Goal: Navigation & Orientation: Find specific page/section

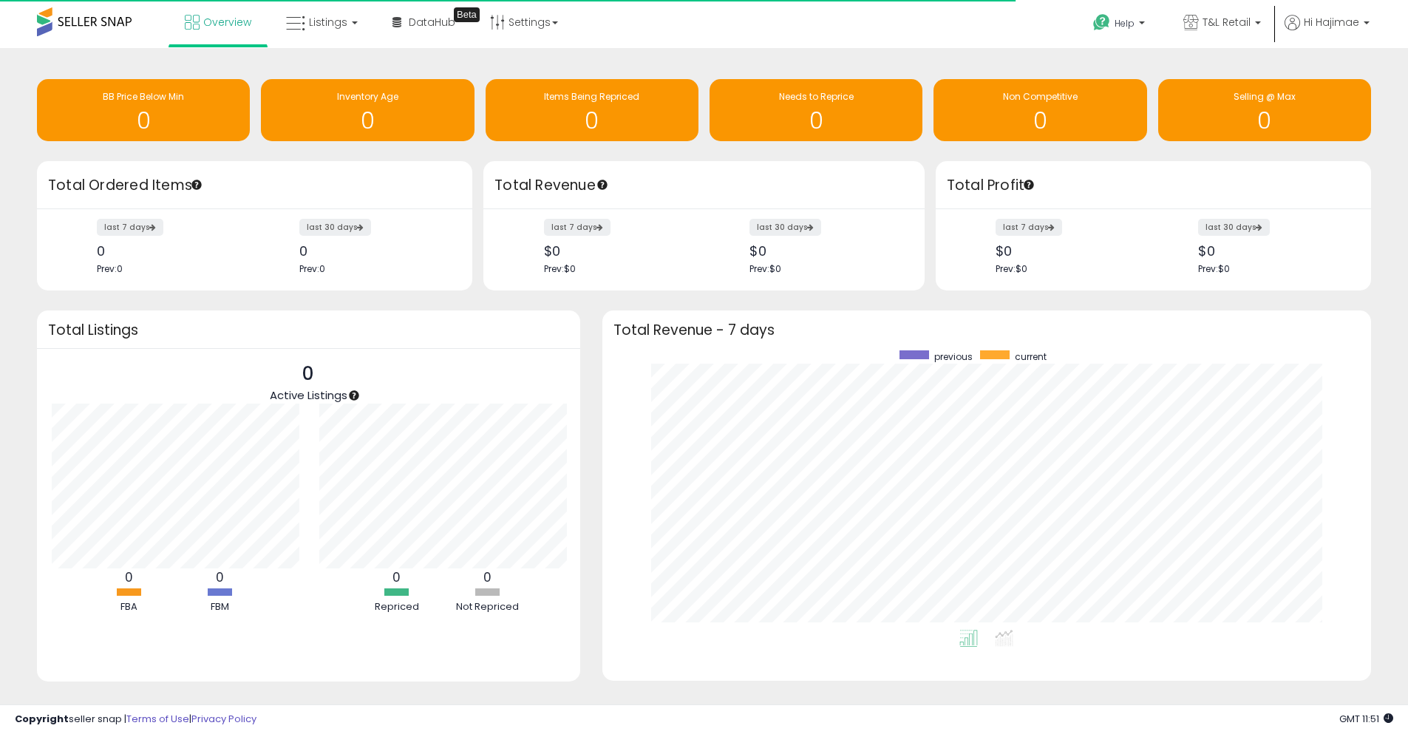
scroll to position [738576, 738117]
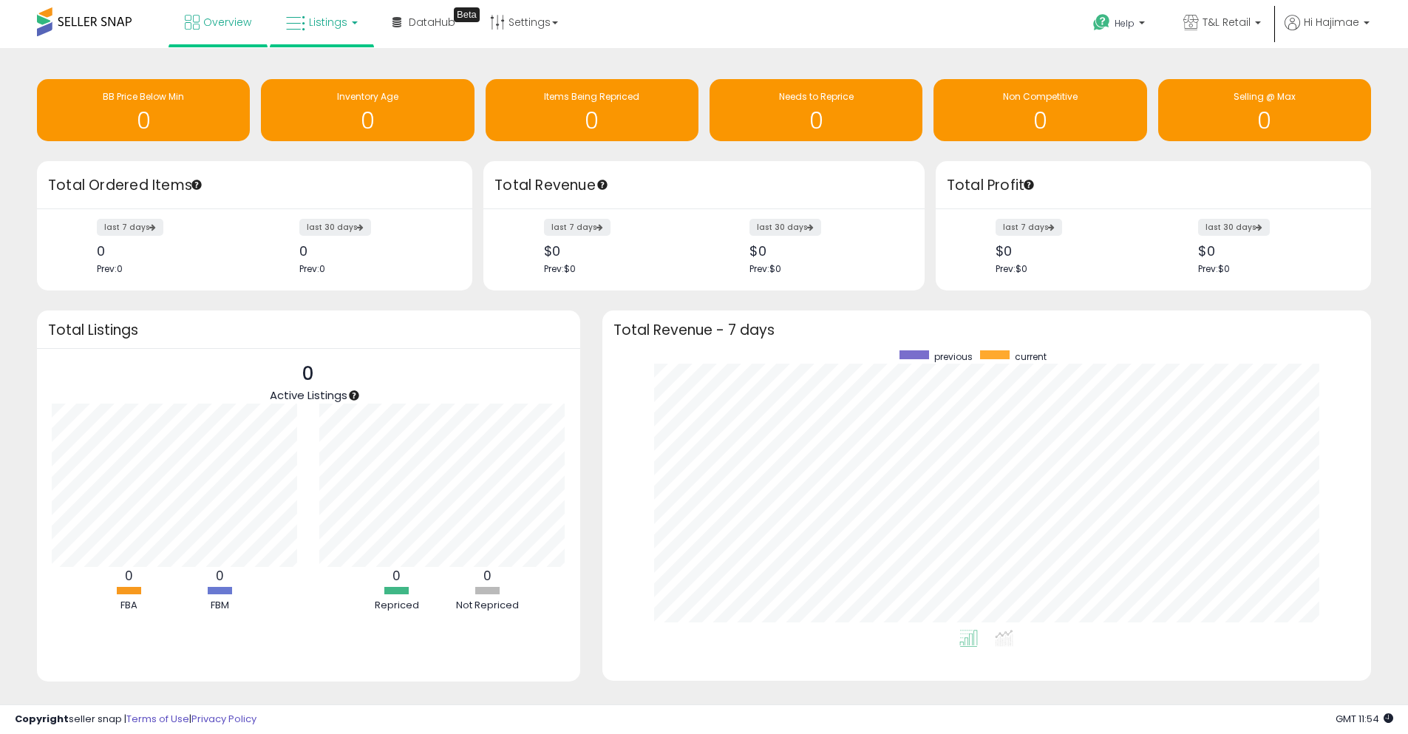
click at [338, 15] on span "Listings" at bounding box center [328, 22] width 38 height 15
click at [336, 132] on icon at bounding box center [335, 129] width 78 height 22
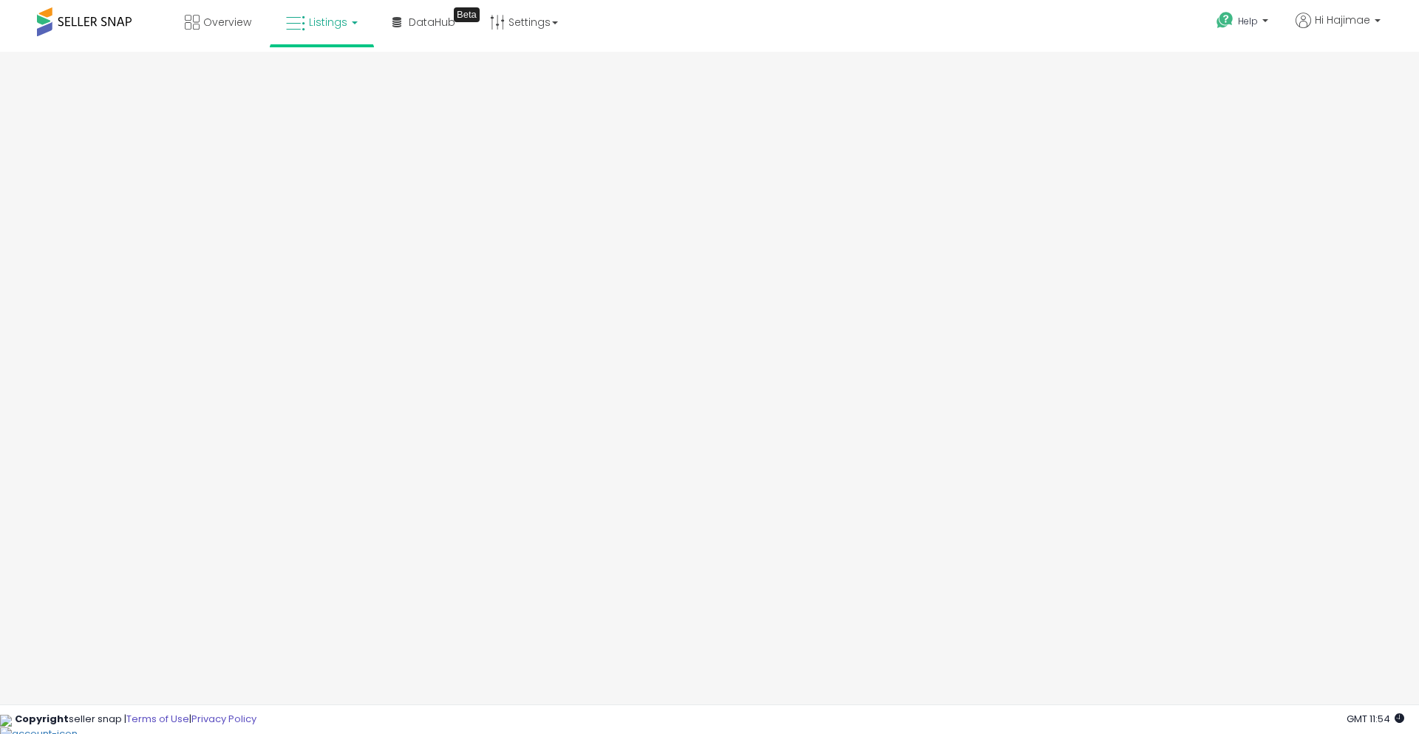
click at [304, 34] on link "Listings" at bounding box center [322, 22] width 94 height 44
click at [335, 126] on icon at bounding box center [335, 129] width 78 height 22
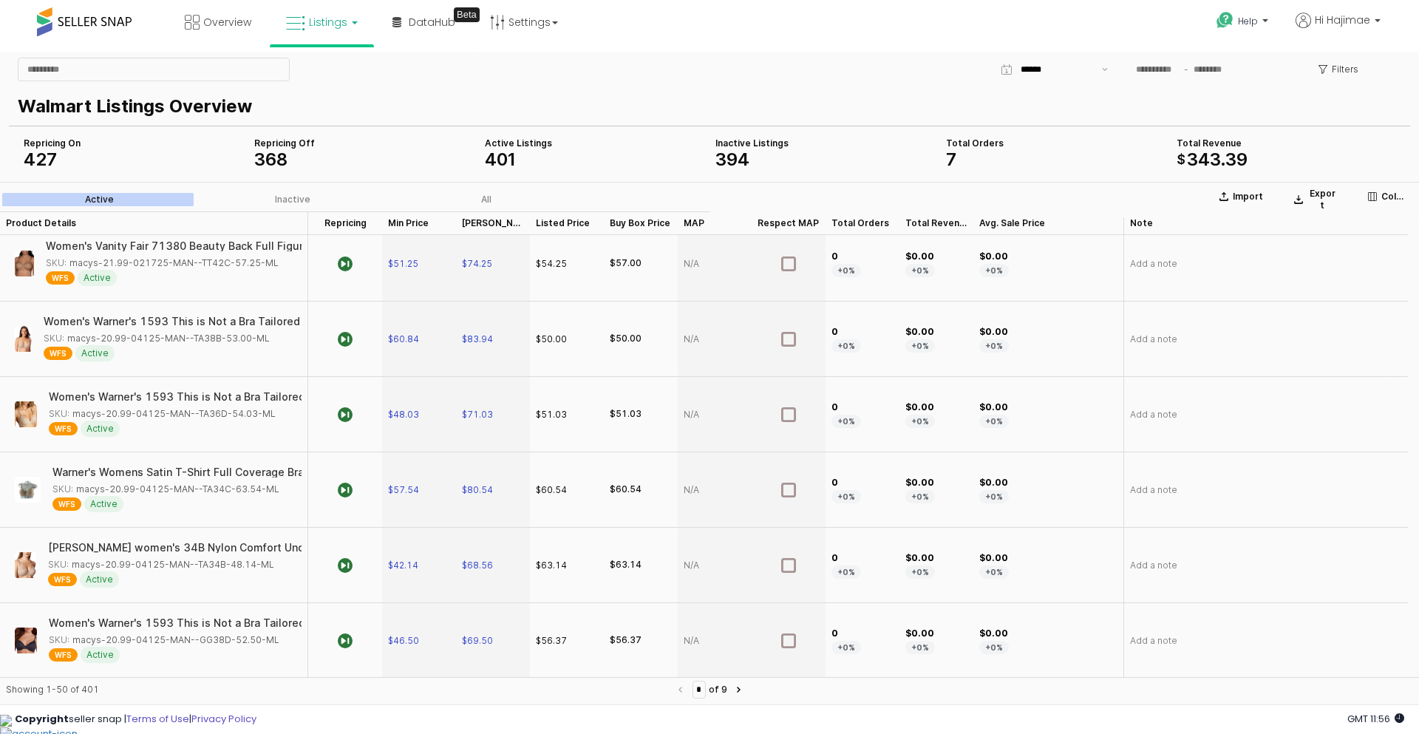
scroll to position [3326, 0]
click at [743, 695] on button "Next page" at bounding box center [739, 689] width 18 height 18
type input "*"
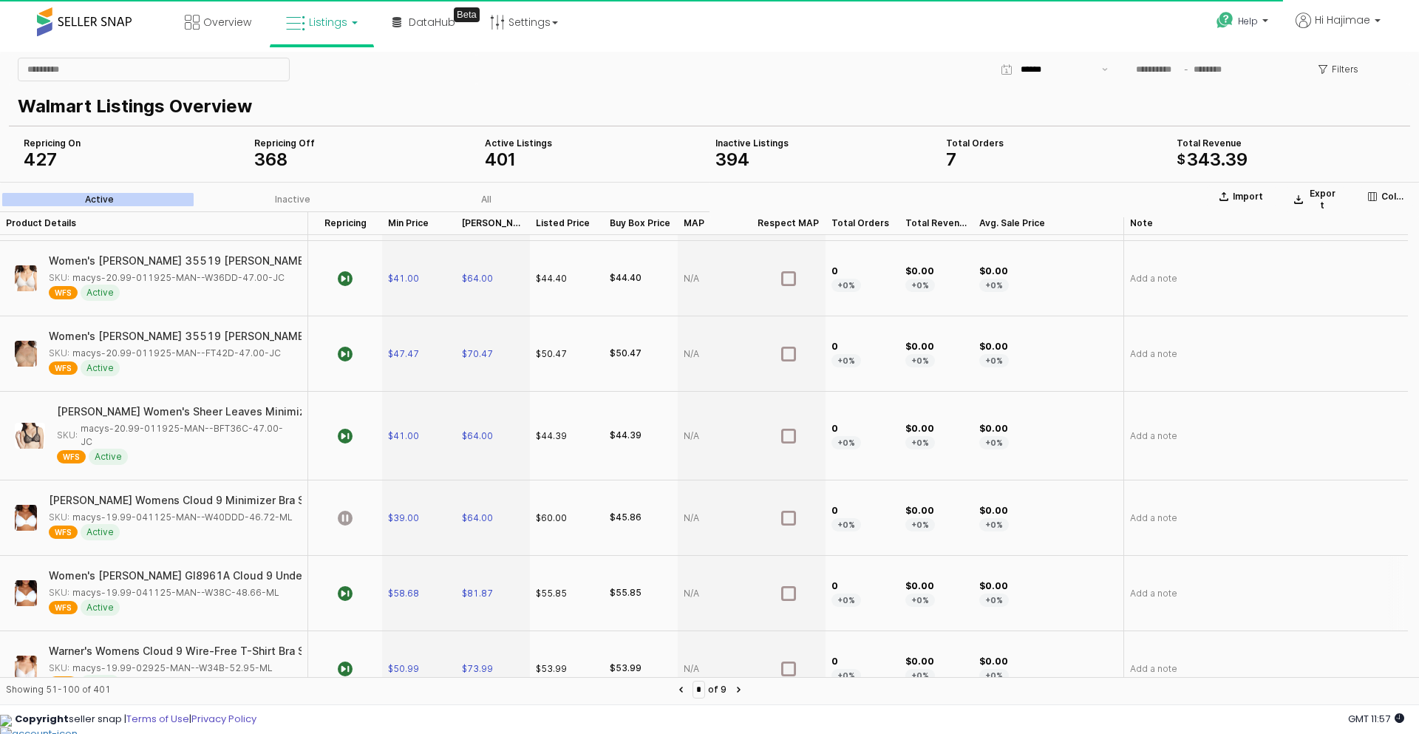
scroll to position [369, 0]
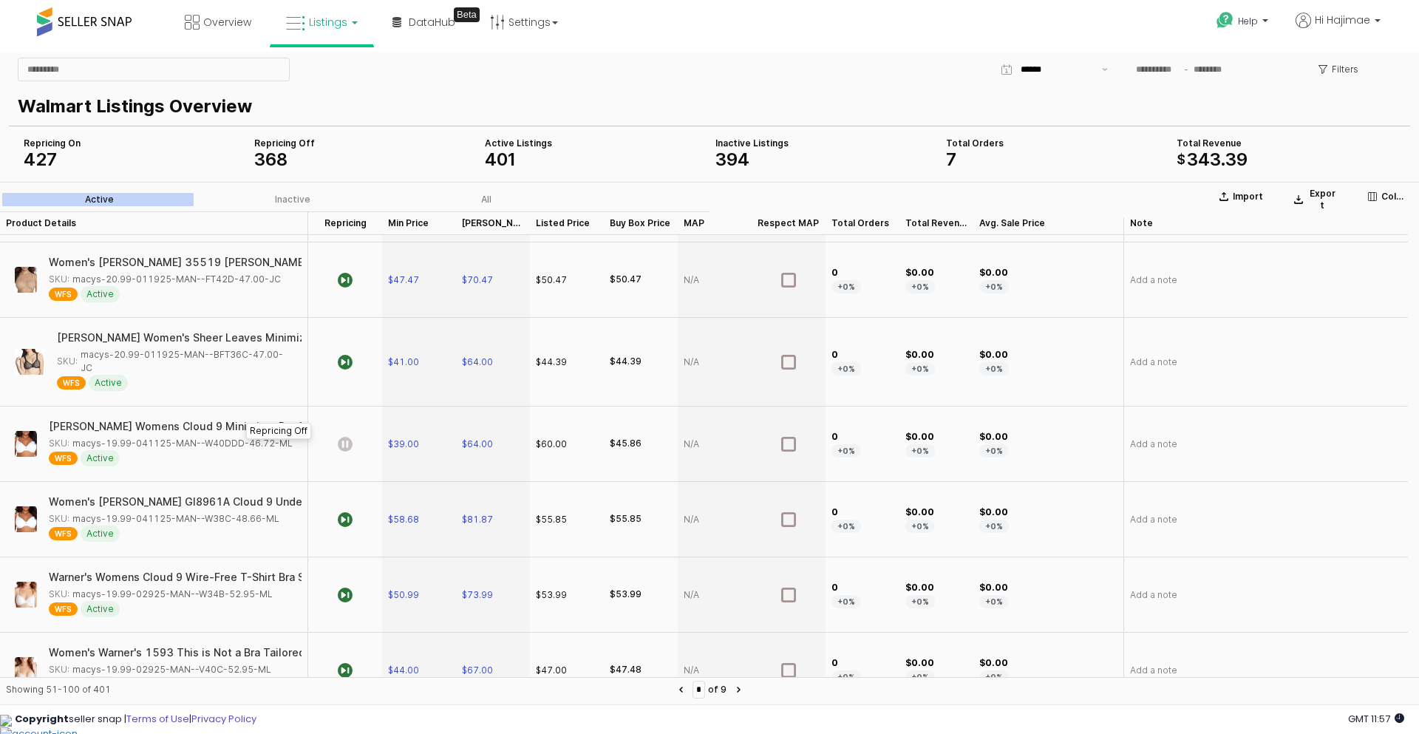
click at [340, 437] on icon "App Frame" at bounding box center [345, 444] width 15 height 15
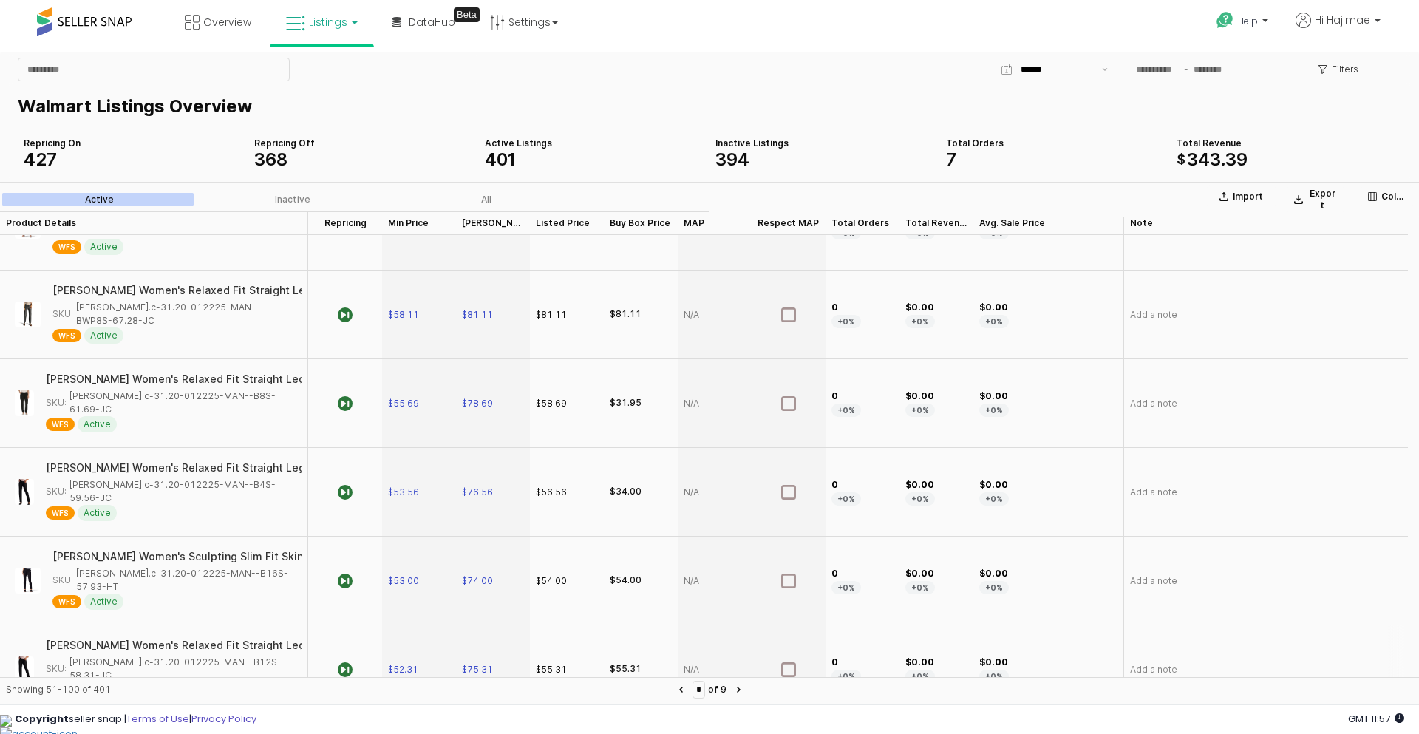
scroll to position [3326, 0]
